Goal: Transaction & Acquisition: Purchase product/service

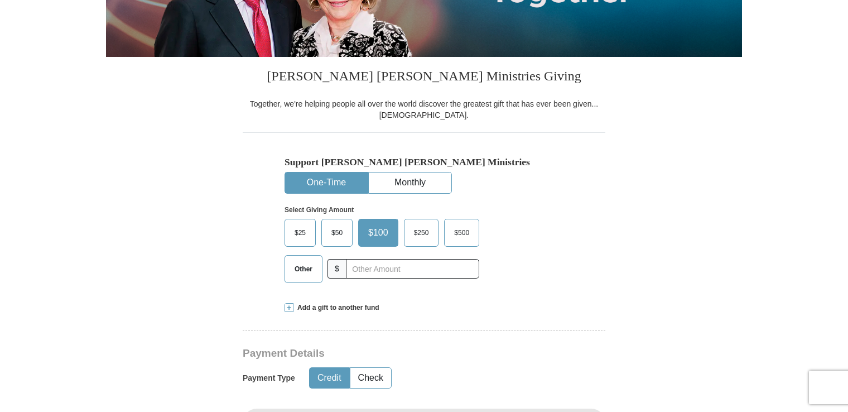
scroll to position [272, 0]
click at [297, 273] on span "Other" at bounding box center [303, 269] width 29 height 17
click at [0, 0] on input "Other" at bounding box center [0, 0] width 0 height 0
click at [288, 306] on span at bounding box center [289, 307] width 9 height 9
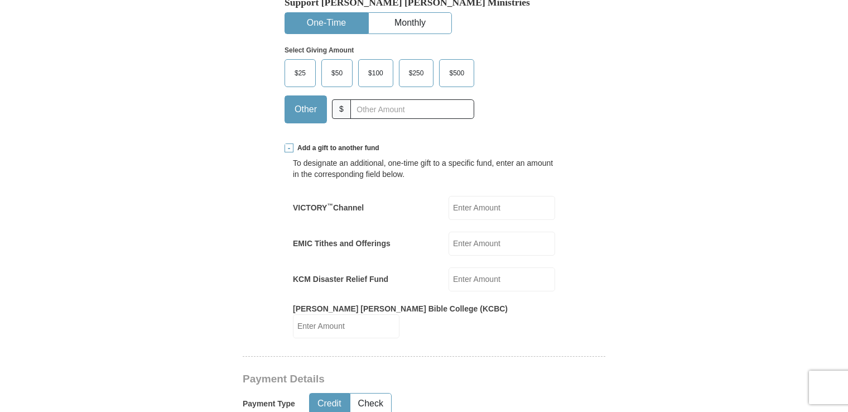
scroll to position [495, 0]
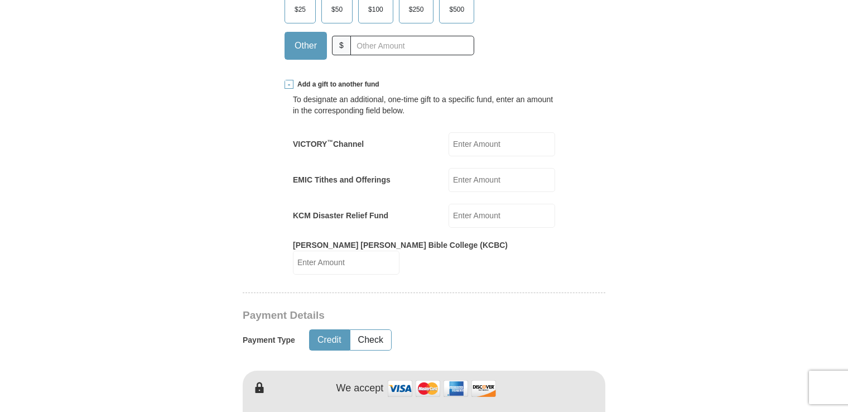
click at [479, 180] on input "EMIC Tithes and Offerings" at bounding box center [502, 180] width 107 height 24
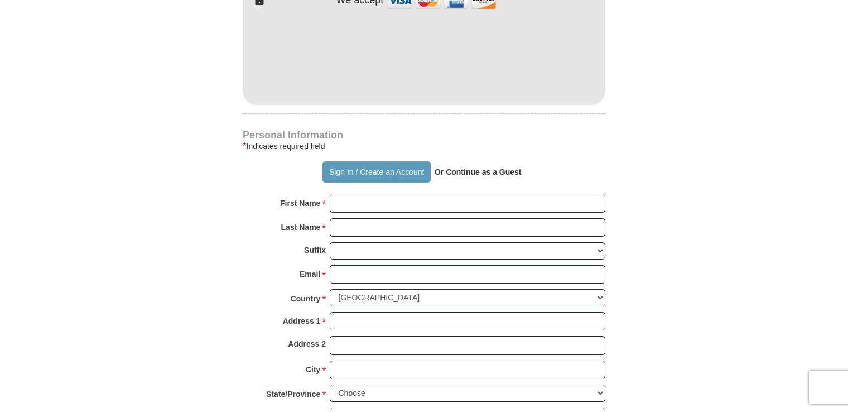
scroll to position [885, 0]
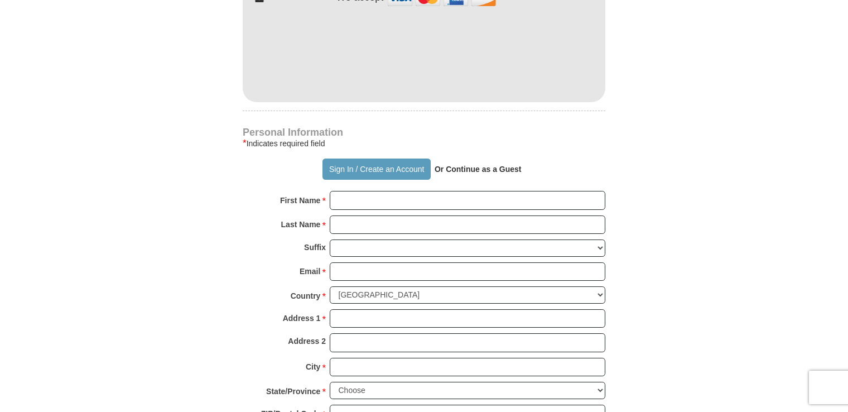
type input "96"
click at [344, 194] on input "First Name *" at bounding box center [468, 200] width 276 height 19
type input "GBOYEGA"
type input "ADEBAYO"
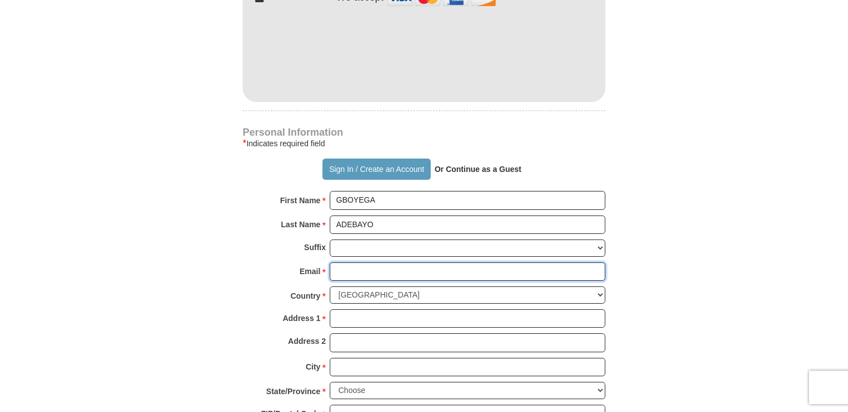
type input "[EMAIL_ADDRESS][DOMAIN_NAME]"
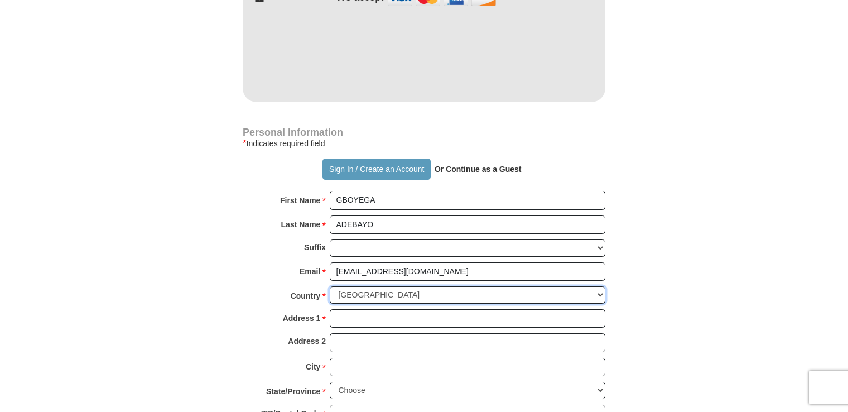
select select "GB"
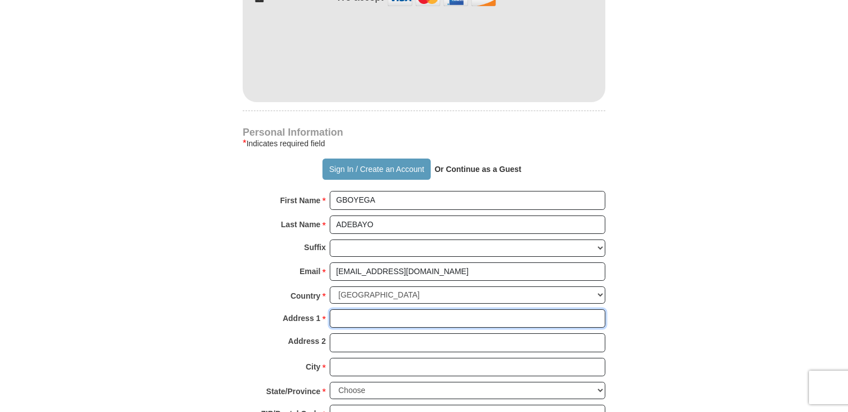
type input "[STREET_ADDRESS][PERSON_NAME][PERSON_NAME]"
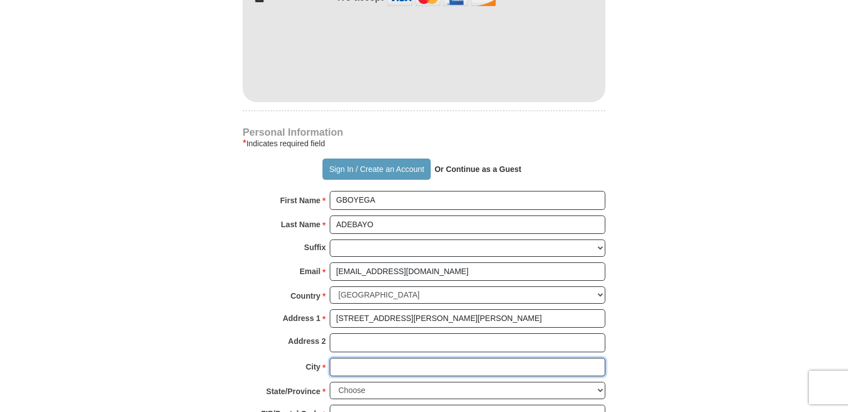
type input "[GEOGRAPHIC_DATA]"
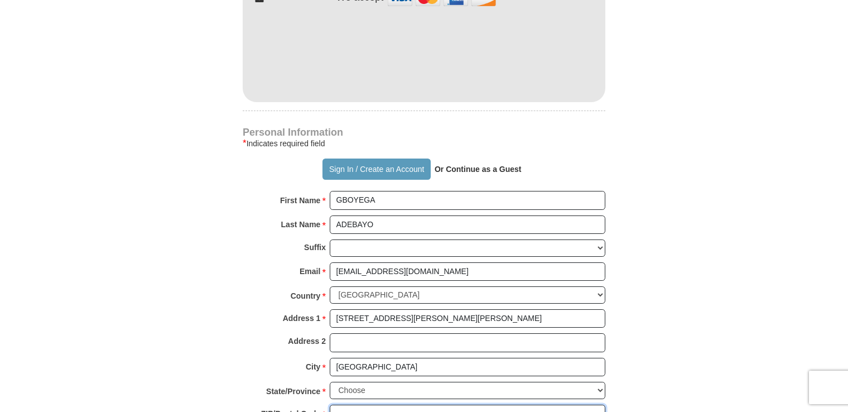
type input "SO19 9RF"
type input "07438287797"
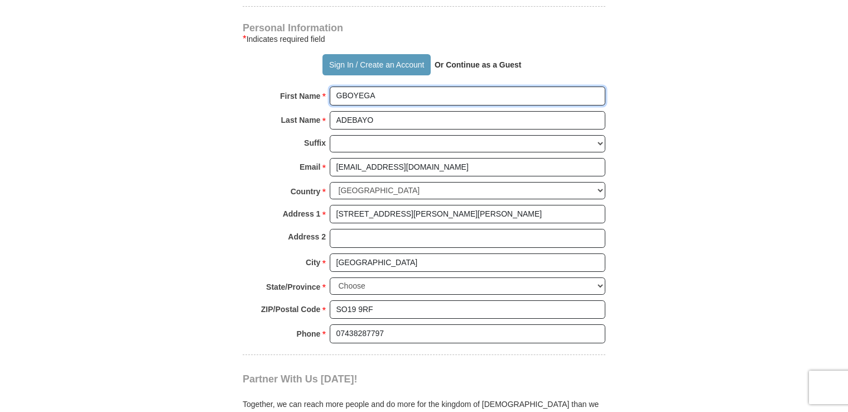
scroll to position [997, 0]
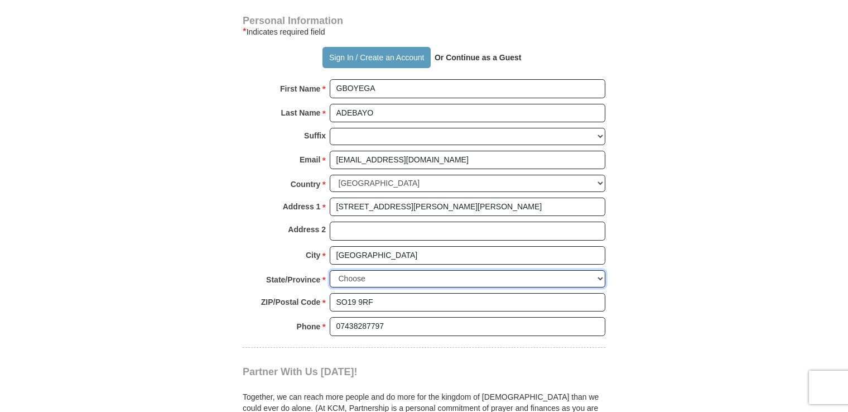
click at [598, 270] on select "Choose Antrim [GEOGRAPHIC_DATA] [GEOGRAPHIC_DATA] [GEOGRAPHIC_DATA] [GEOGRAPHIC…" at bounding box center [468, 278] width 276 height 17
select select "HANTS"
click at [330, 270] on select "Choose Antrim [GEOGRAPHIC_DATA] [GEOGRAPHIC_DATA] [GEOGRAPHIC_DATA] [GEOGRAPHIC…" at bounding box center [468, 278] width 276 height 17
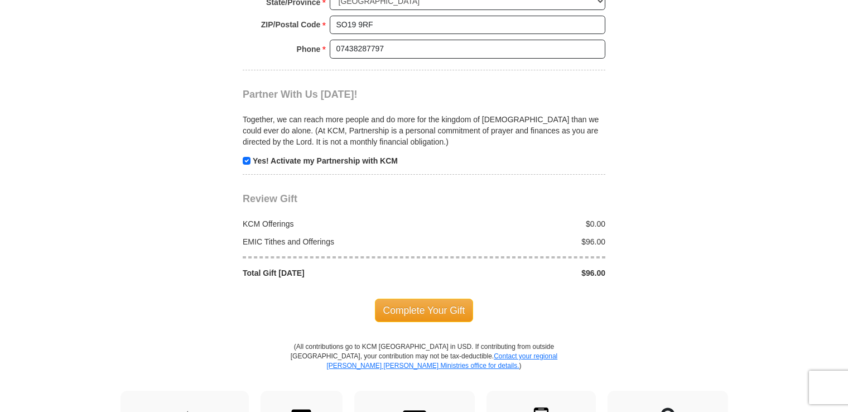
scroll to position [1276, 0]
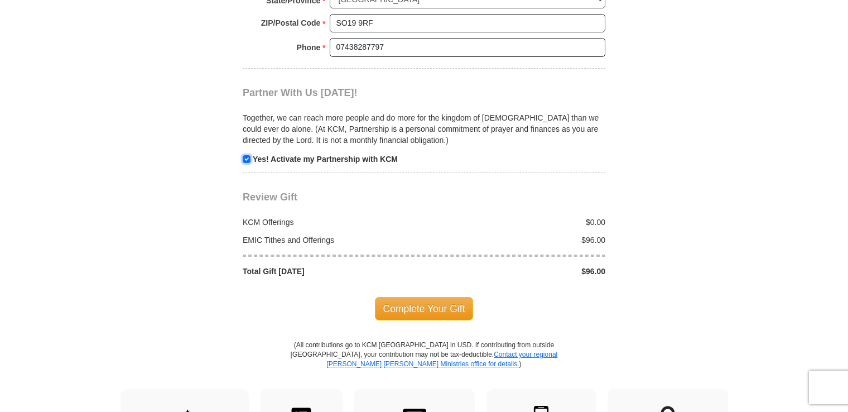
click at [247, 155] on input "checkbox" at bounding box center [247, 159] width 8 height 8
checkbox input "true"
click at [435, 297] on span "Complete Your Gift" at bounding box center [424, 308] width 99 height 23
